Goal: Task Accomplishment & Management: Manage account settings

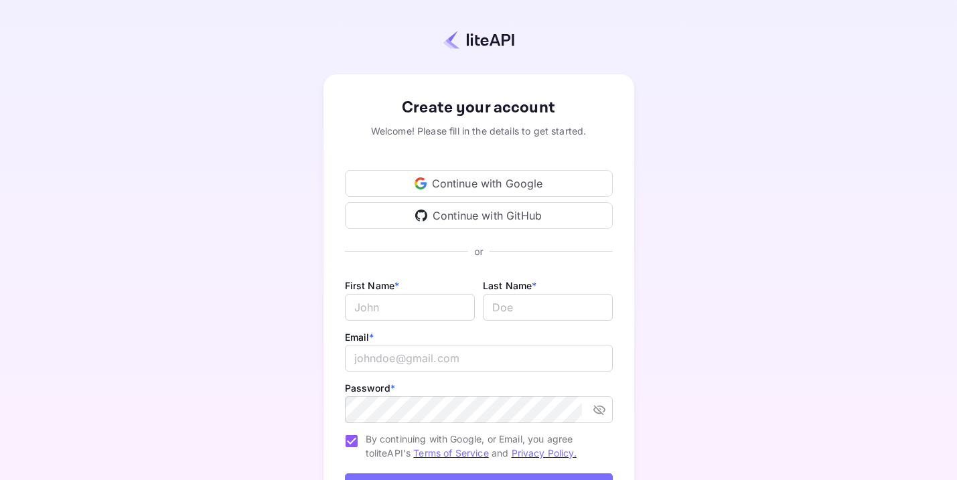
click at [459, 179] on div "Continue with Google" at bounding box center [479, 183] width 268 height 27
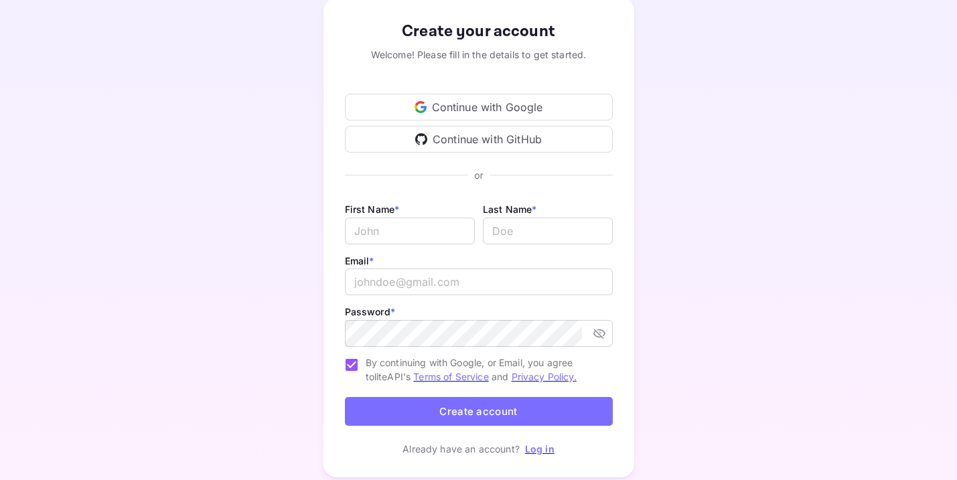
scroll to position [117, 0]
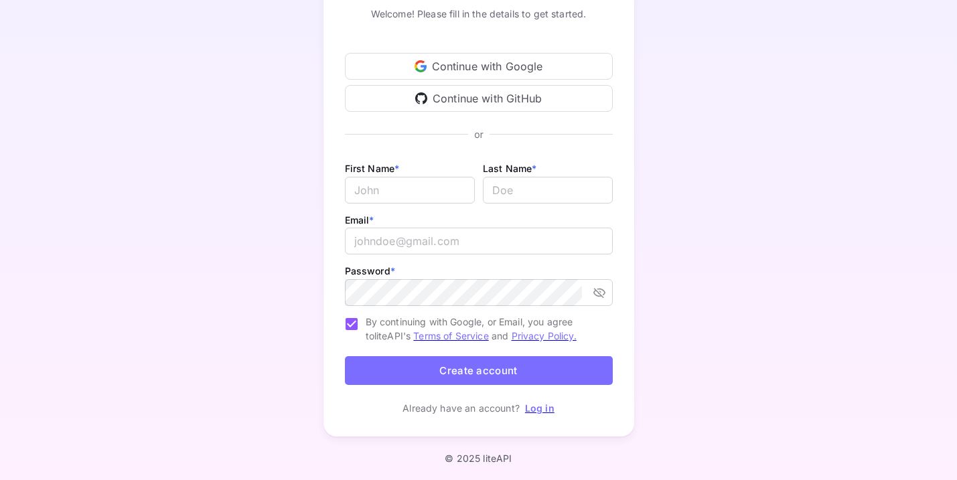
click at [538, 410] on link "Log in" at bounding box center [539, 407] width 29 height 11
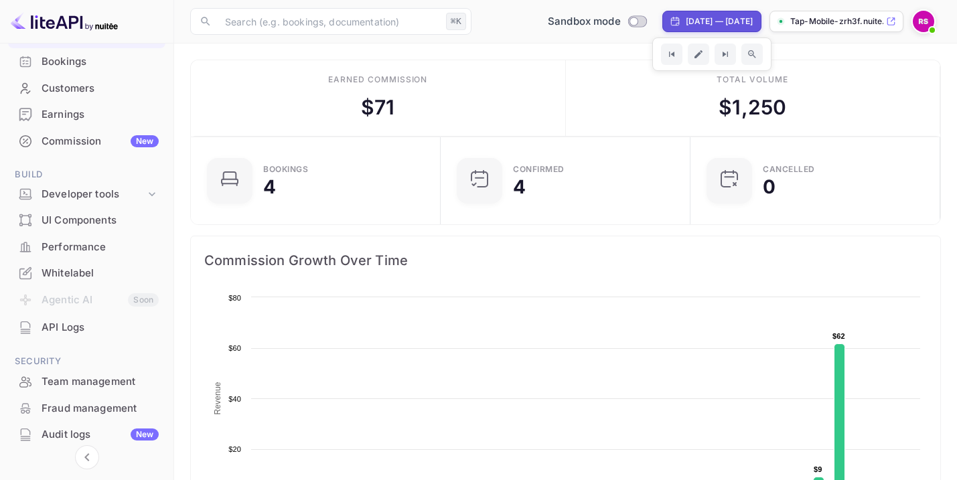
scroll to position [162, 0]
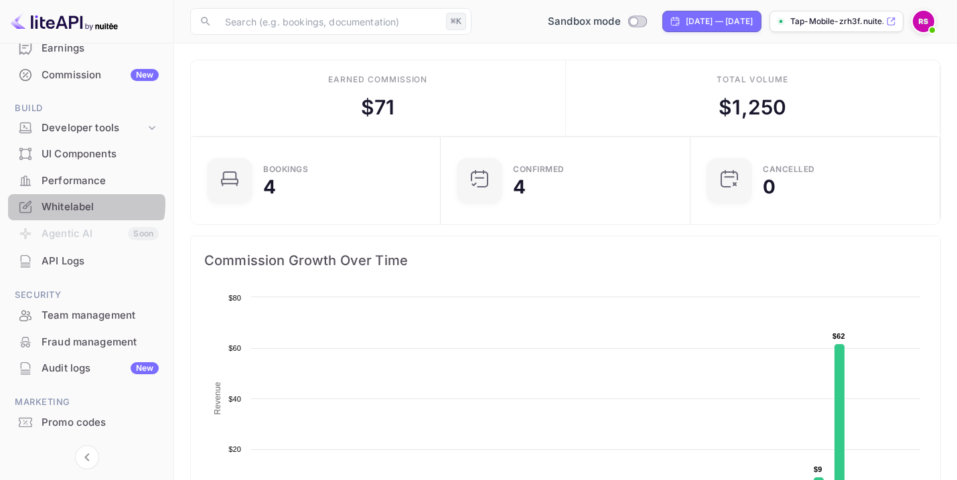
click at [78, 204] on div "Whitelabel" at bounding box center [100, 207] width 117 height 15
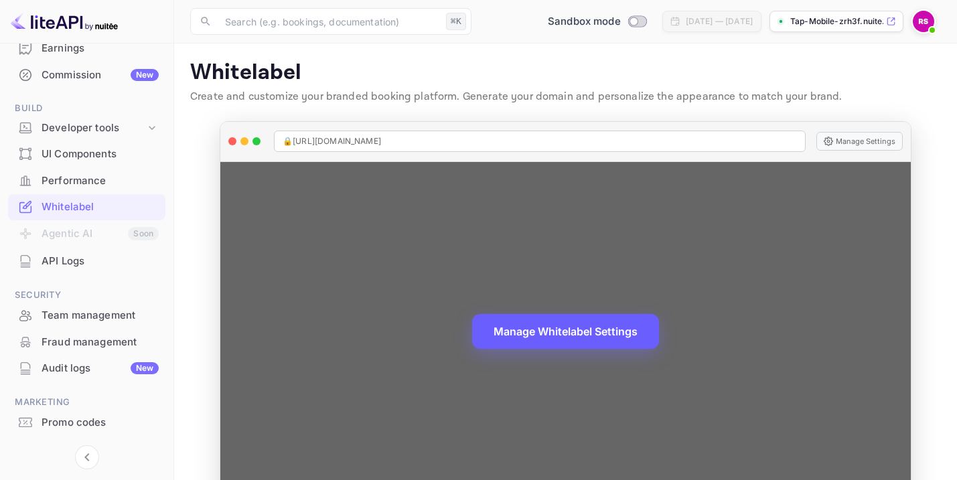
click at [605, 327] on button "Manage Whitelabel Settings" at bounding box center [565, 331] width 187 height 35
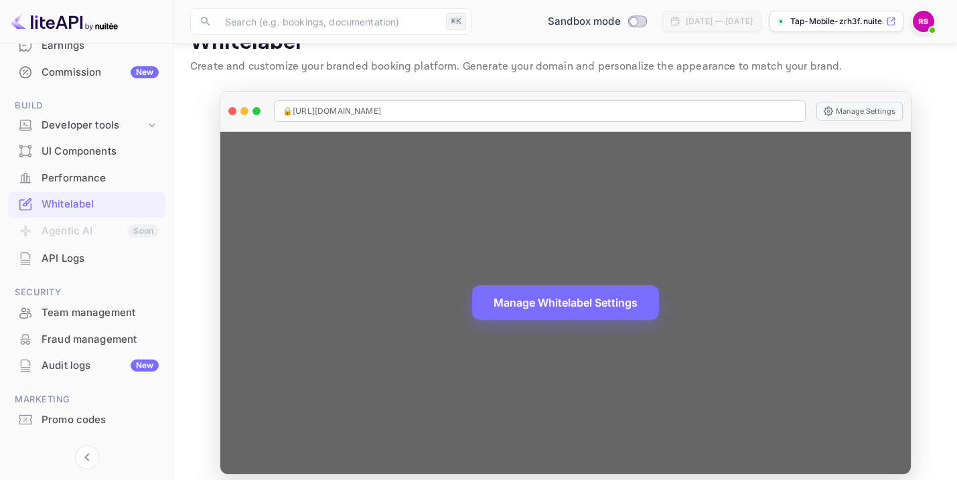
scroll to position [29, 0]
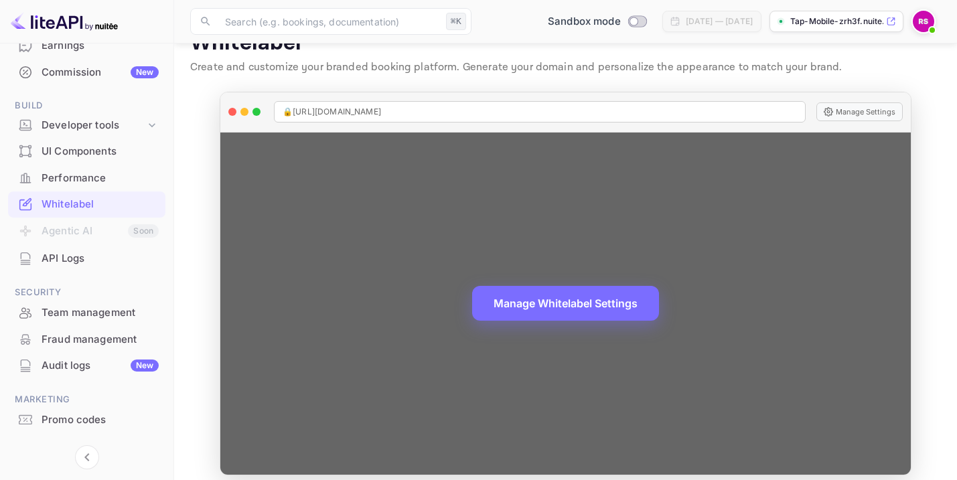
click at [762, 206] on div "Manage Whitelabel Settings" at bounding box center [565, 304] width 690 height 343
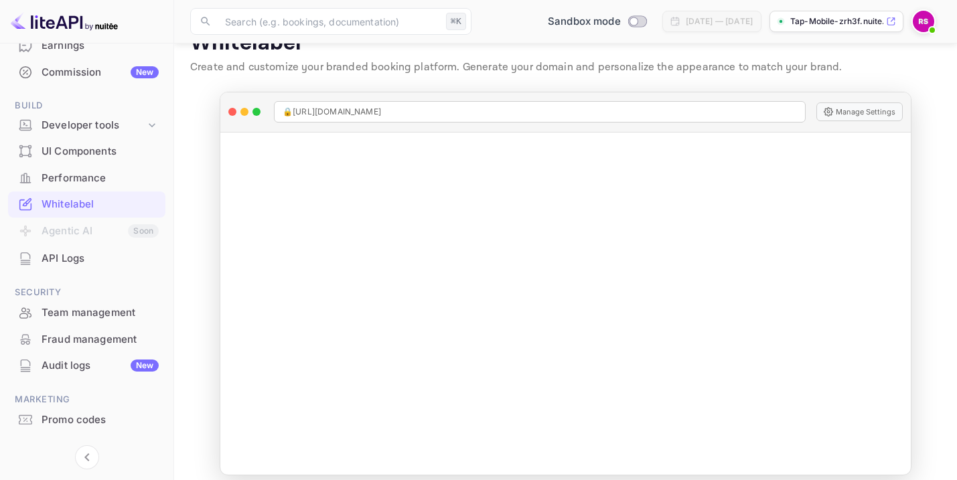
click at [814, 23] on p "Tap-Mobile-zrh3f.nuite..." at bounding box center [836, 21] width 93 height 12
